Goal: Task Accomplishment & Management: Complete application form

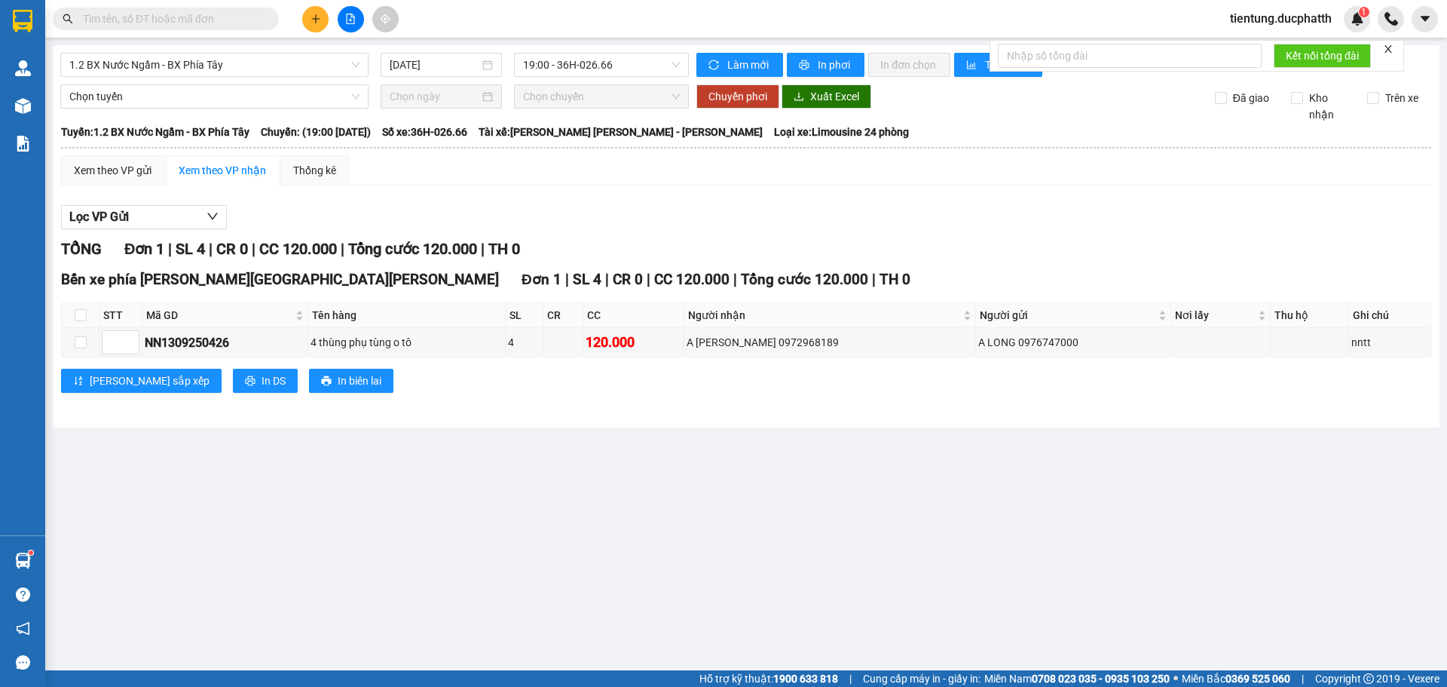
click at [203, 20] on input "text" at bounding box center [172, 19] width 178 height 17
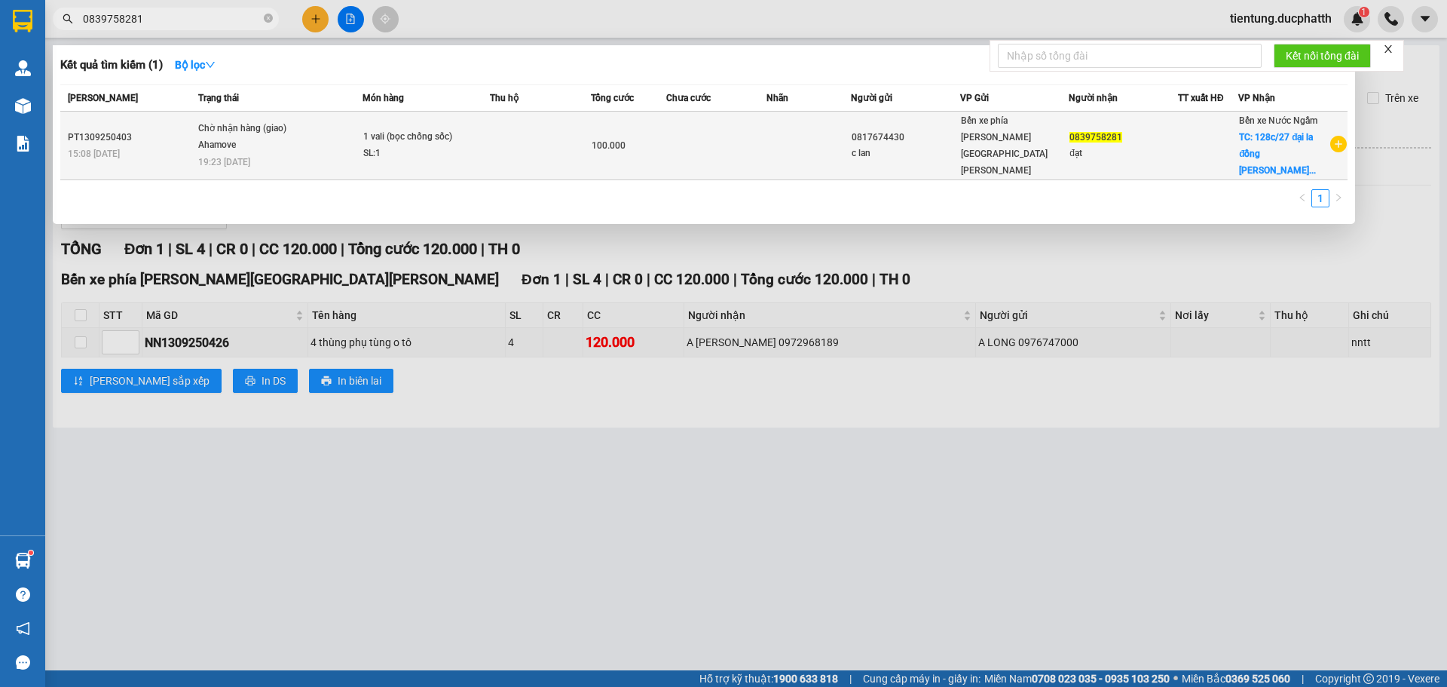
type input "0839758281"
click at [1158, 145] on div "đạt" at bounding box center [1123, 153] width 108 height 16
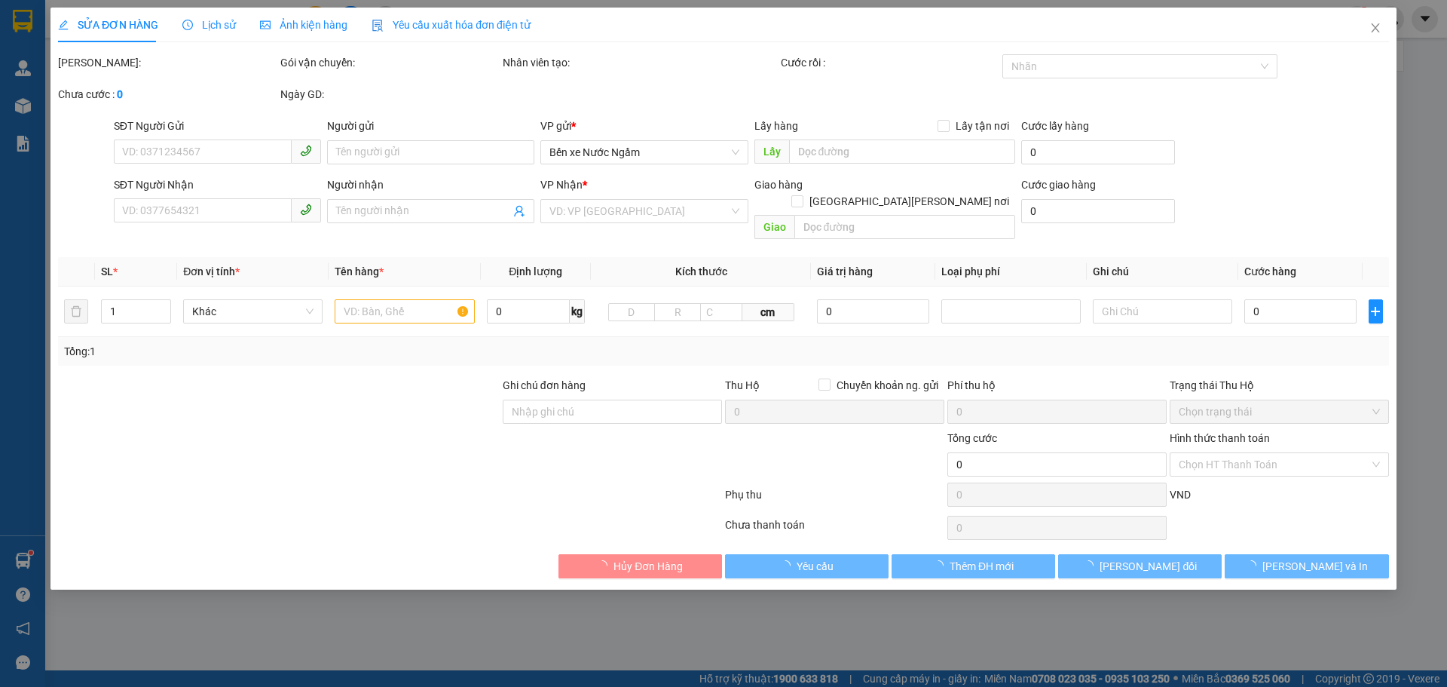
type input "0817674430"
type input "c lan"
type input "0839758281"
type input "đạt"
checkbox input "true"
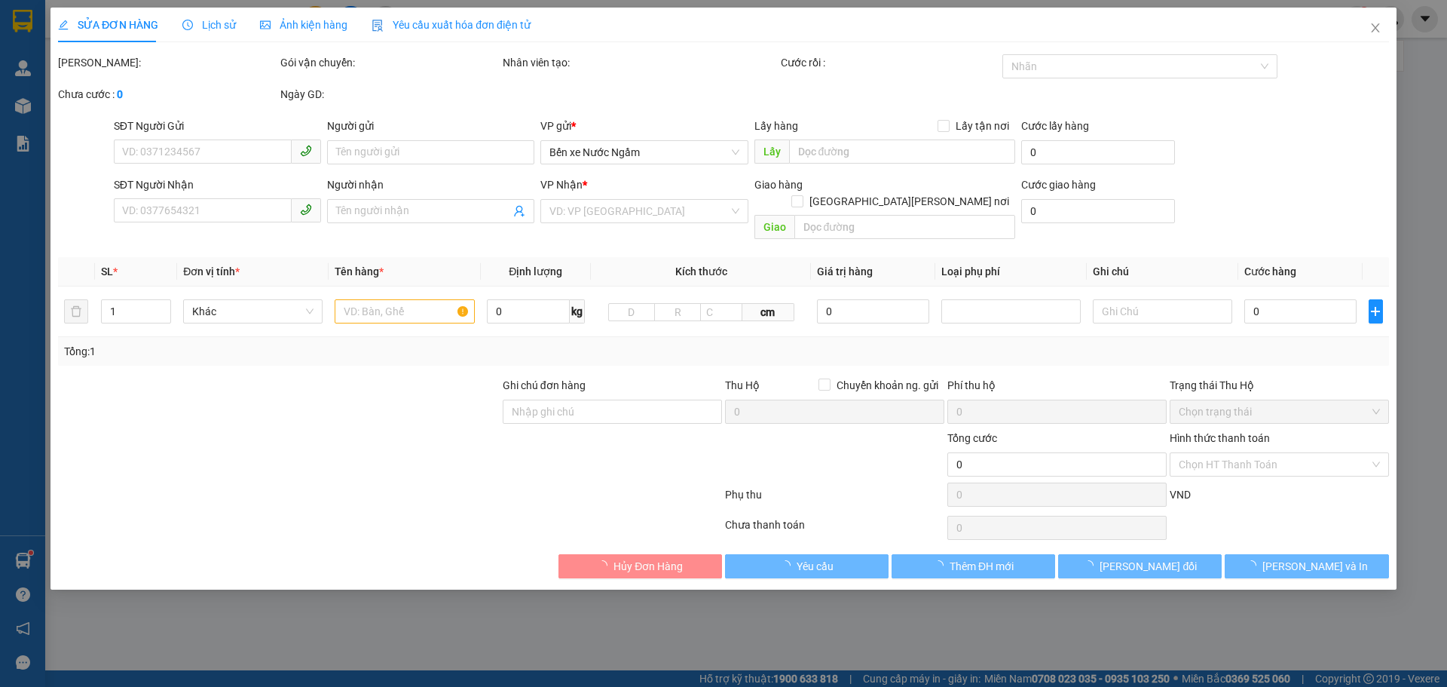
type input "128c/27 đại la đồng tâm hai [GEOGRAPHIC_DATA][PERSON_NAME]"
type input "GỬI TT"
type input "100.000"
